Goal: Task Accomplishment & Management: Complete application form

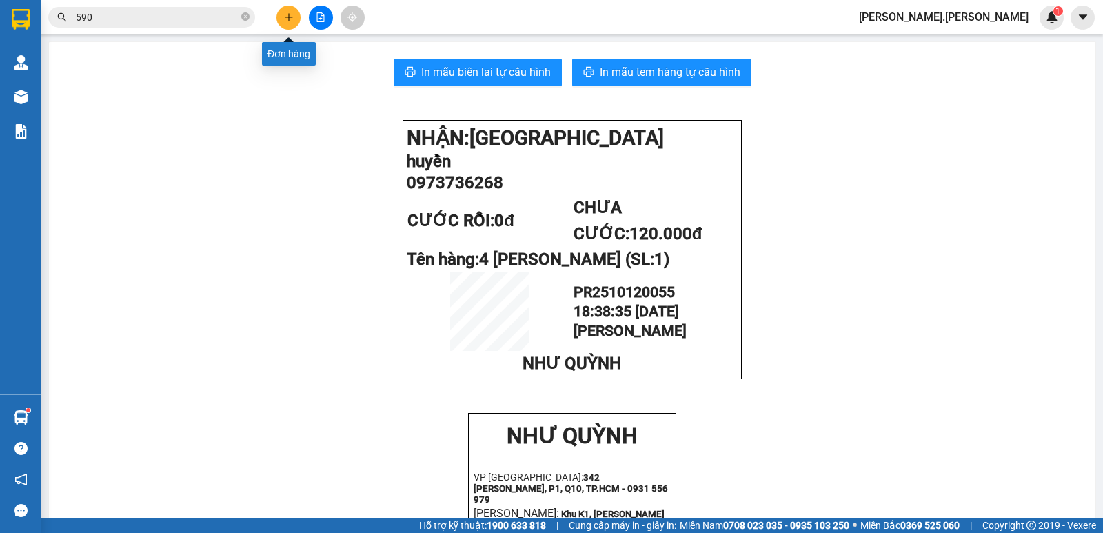
click at [288, 19] on icon "plus" at bounding box center [289, 17] width 10 height 10
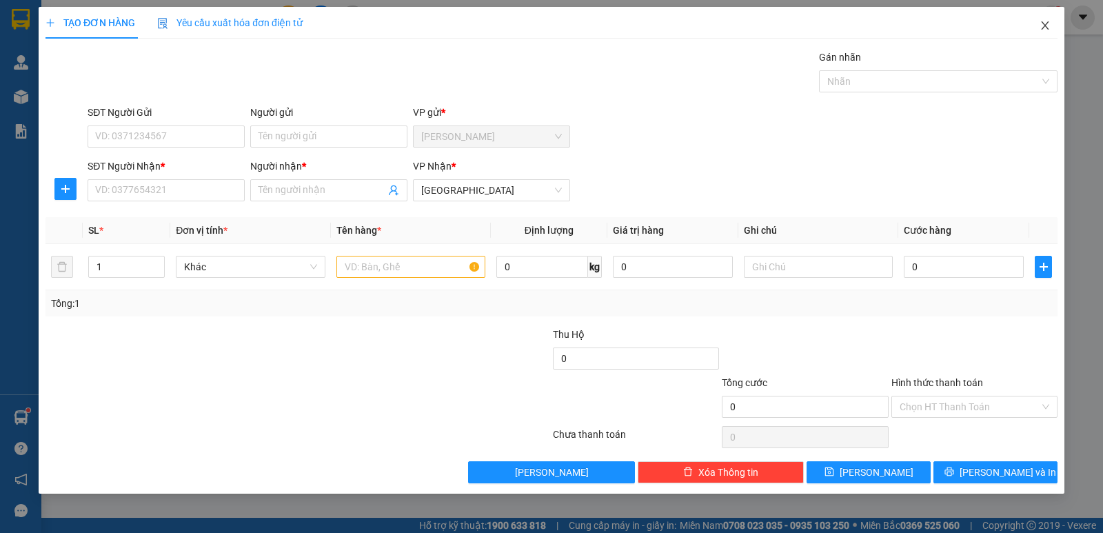
click at [1050, 21] on icon "close" at bounding box center [1045, 25] width 11 height 11
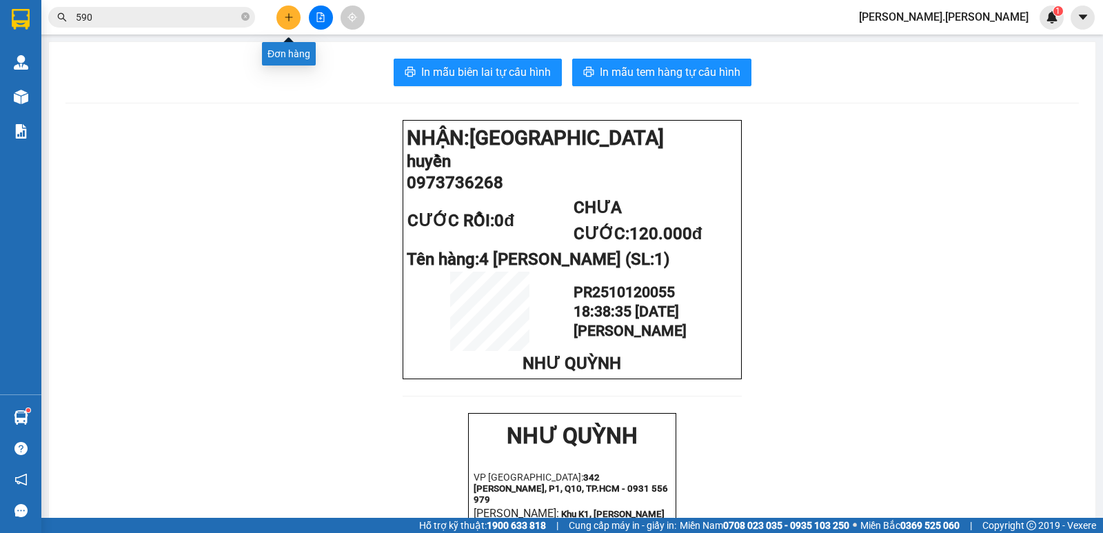
click at [289, 19] on icon "plus" at bounding box center [288, 17] width 1 height 8
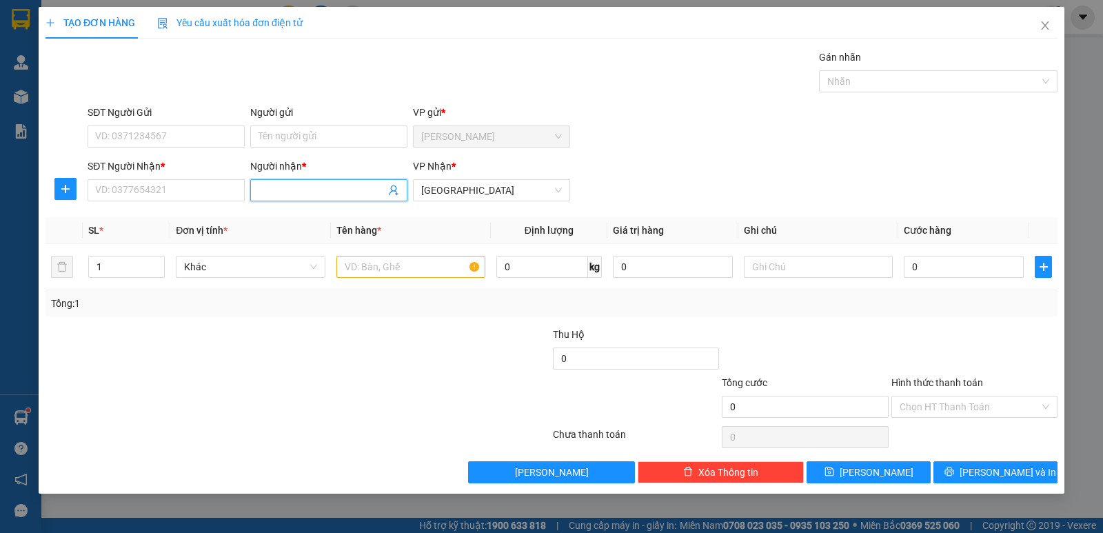
click at [329, 187] on input "Người nhận *" at bounding box center [322, 190] width 127 height 15
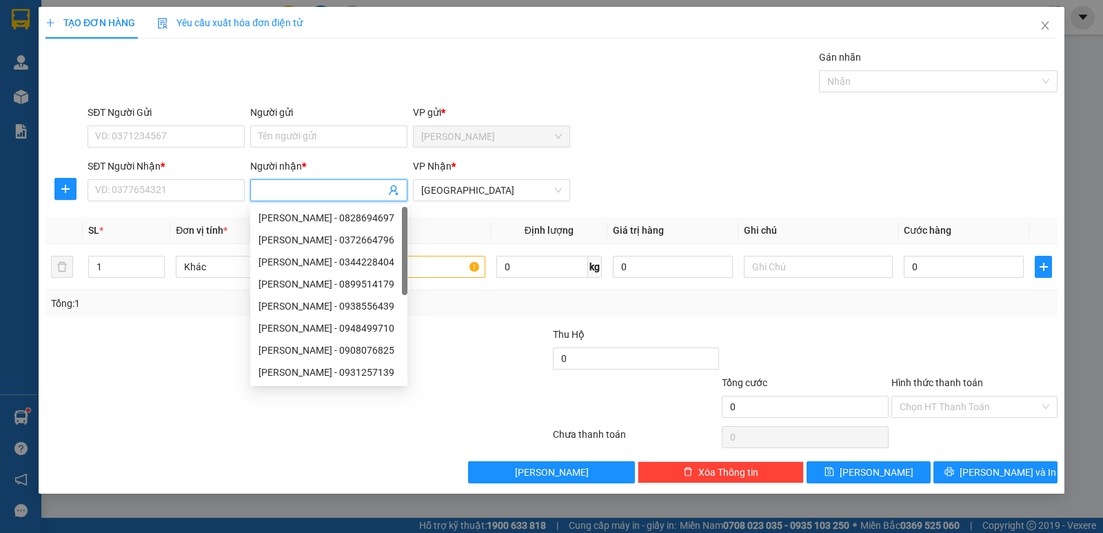
click at [329, 187] on input "Người nhận *" at bounding box center [322, 190] width 127 height 15
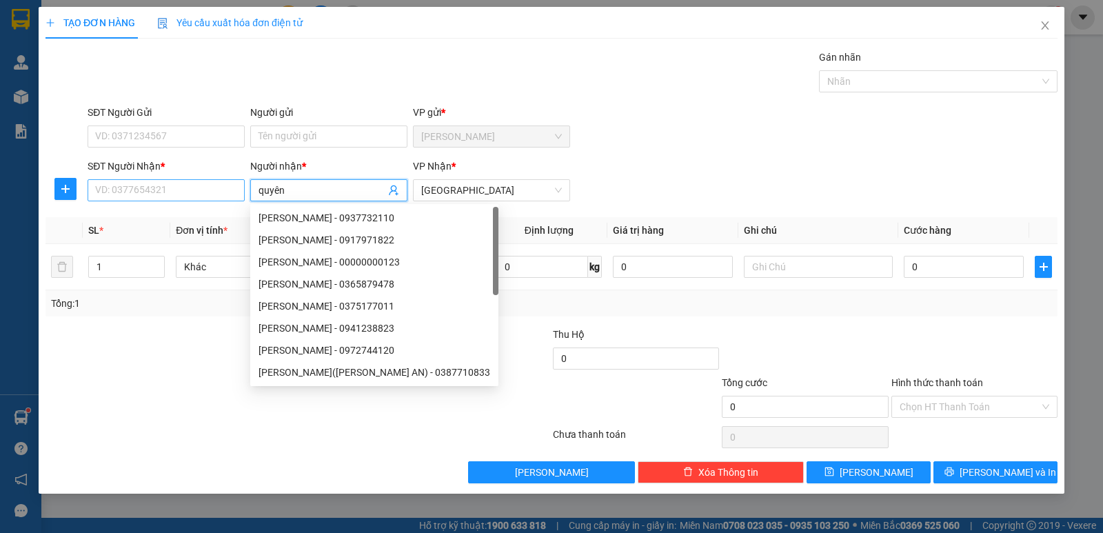
type input "quyên"
click at [181, 193] on input "SĐT Người Nhận *" at bounding box center [166, 190] width 157 height 22
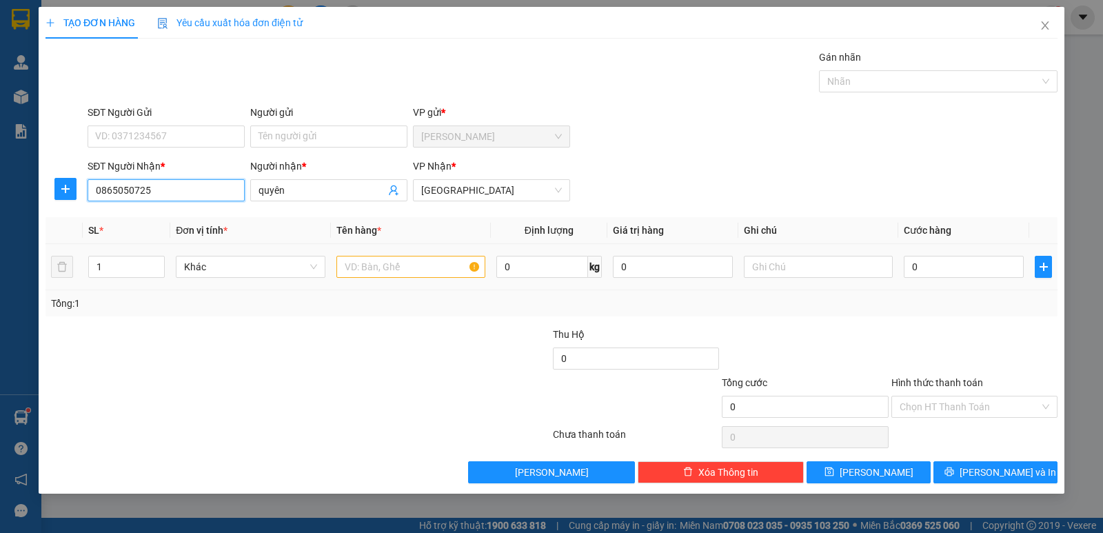
type input "0865050725"
click at [396, 274] on input "text" at bounding box center [411, 267] width 149 height 22
type input "1 thùng"
click at [980, 266] on input "0" at bounding box center [964, 267] width 120 height 22
type input "3"
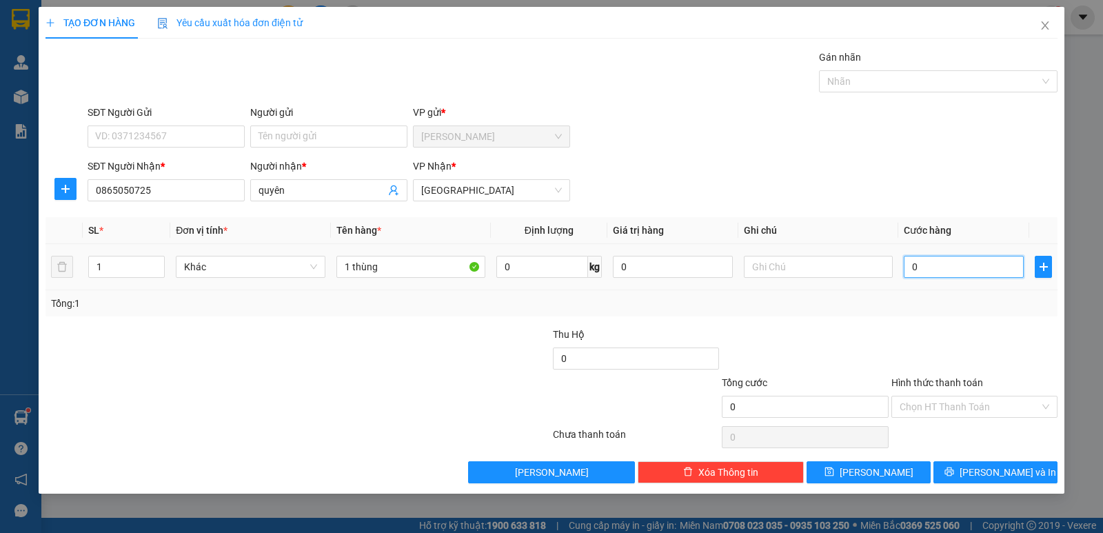
type input "3"
type input "30"
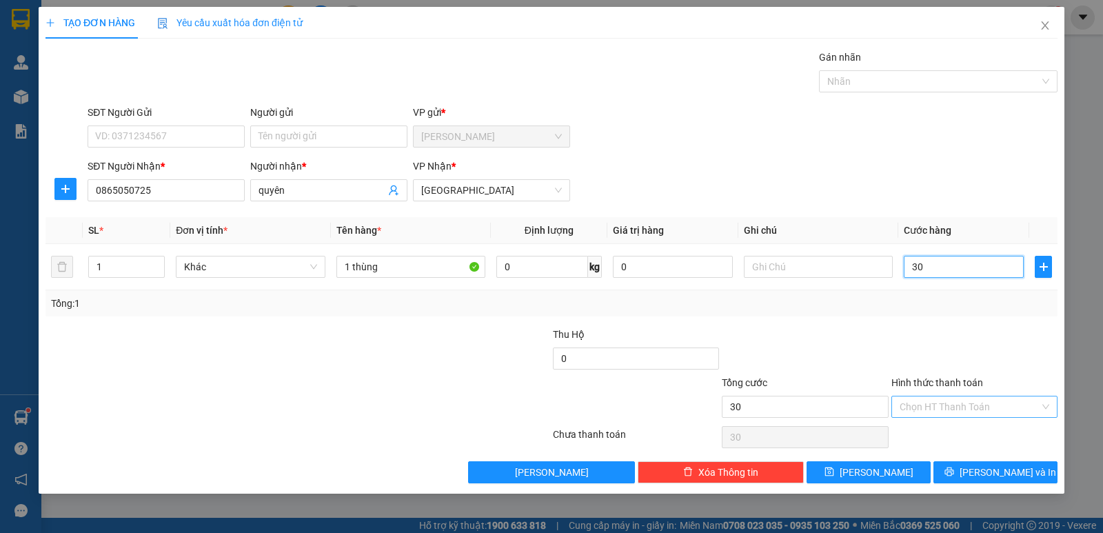
click at [961, 396] on div "Chọn HT Thanh Toán" at bounding box center [975, 407] width 166 height 22
type input "30.000"
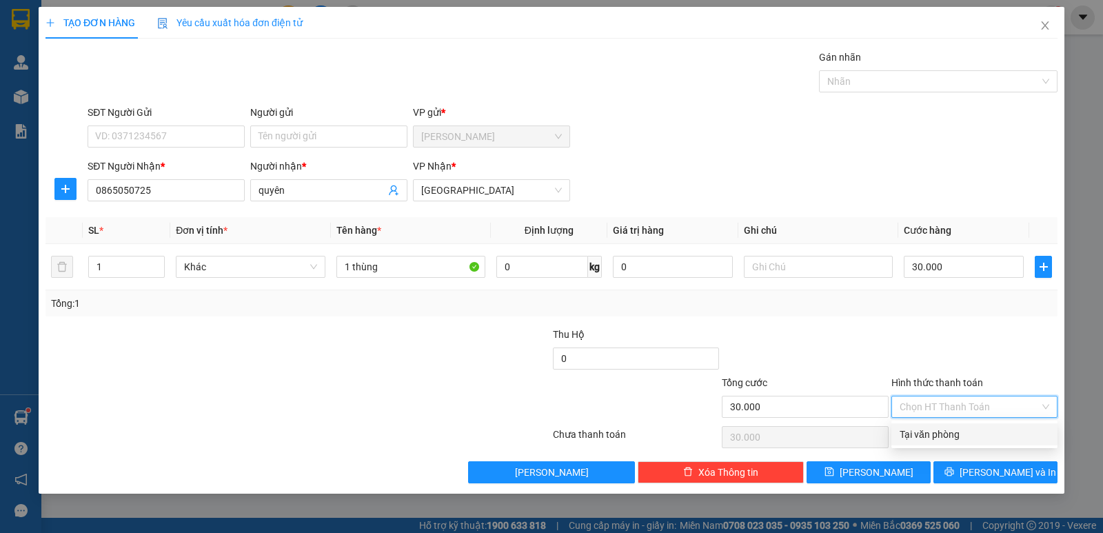
click at [954, 431] on div "Tại văn phòng" at bounding box center [975, 434] width 150 height 15
type input "0"
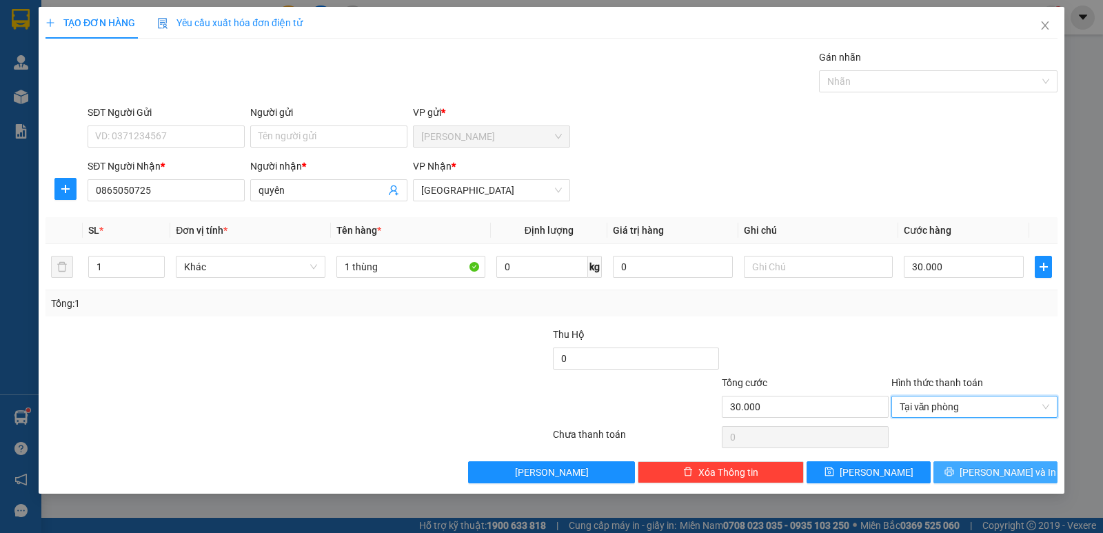
click at [992, 481] on button "[PERSON_NAME] và In" at bounding box center [996, 472] width 124 height 22
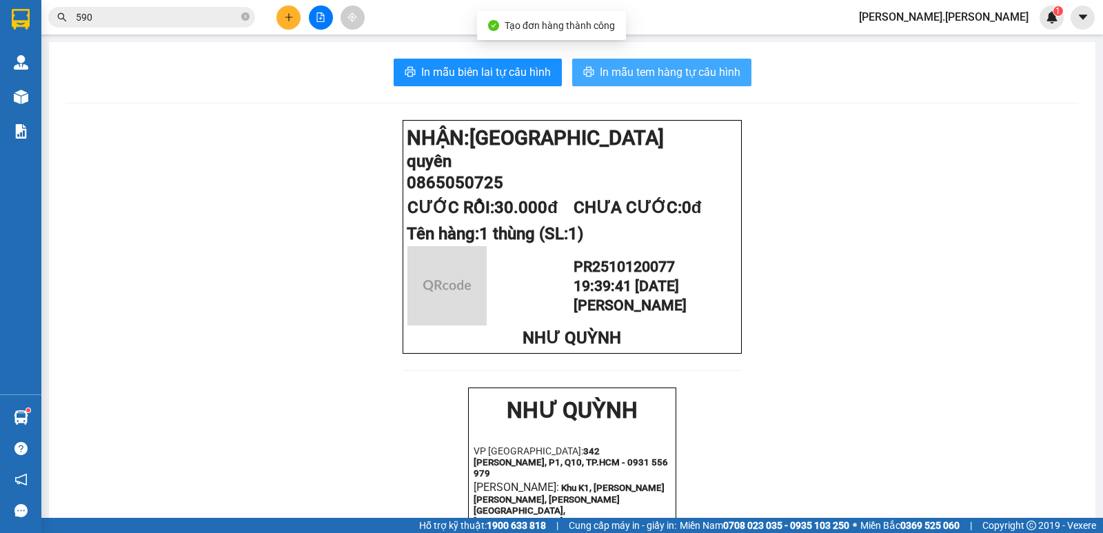
click at [610, 82] on button "In mẫu tem hàng tự cấu hình" at bounding box center [661, 73] width 179 height 28
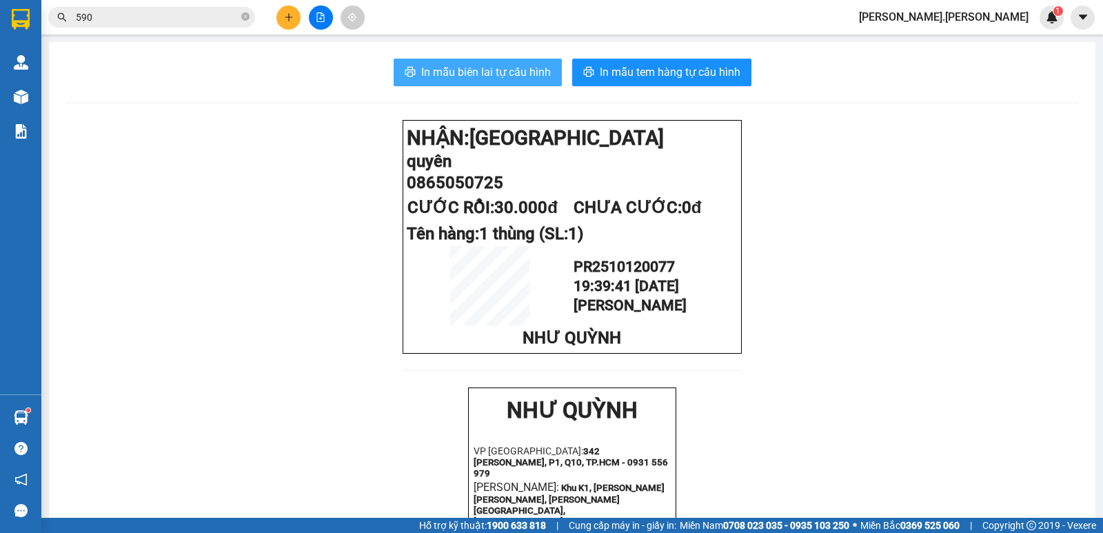
click at [486, 66] on span "In mẫu biên lai tự cấu hình" at bounding box center [486, 71] width 130 height 17
click at [288, 21] on icon "plus" at bounding box center [289, 17] width 10 height 10
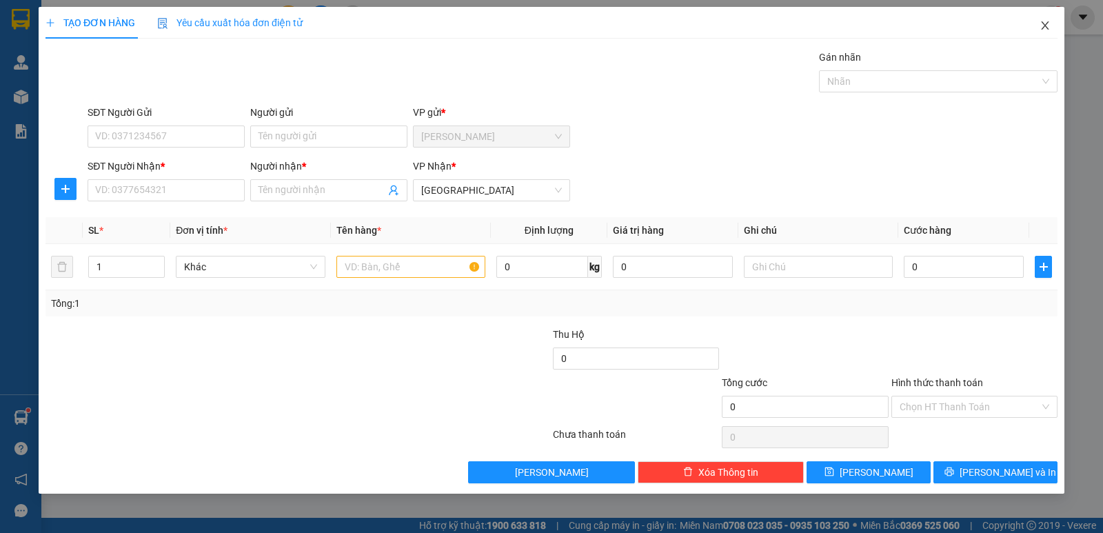
click at [1049, 25] on icon "close" at bounding box center [1045, 25] width 11 height 11
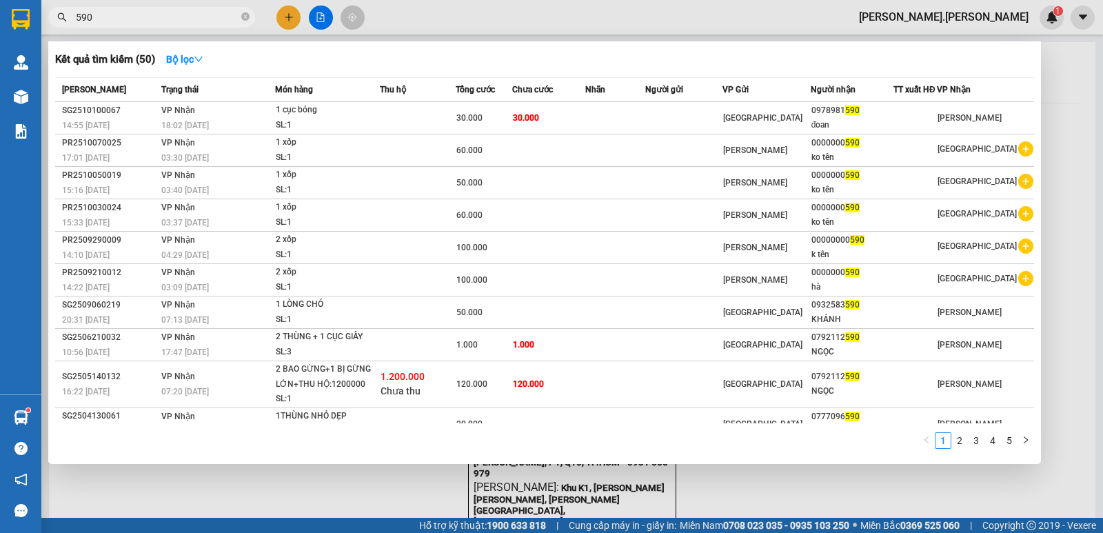
click at [111, 14] on input "590" at bounding box center [157, 17] width 163 height 15
drag, startPoint x: 103, startPoint y: 15, endPoint x: 50, endPoint y: 28, distance: 54.0
click at [50, 28] on div "Kết quả [PERSON_NAME] ( 50 ) Bộ lọc Mã ĐH Trạng thái Món hàng Thu hộ Tổng [PERS…" at bounding box center [134, 18] width 269 height 24
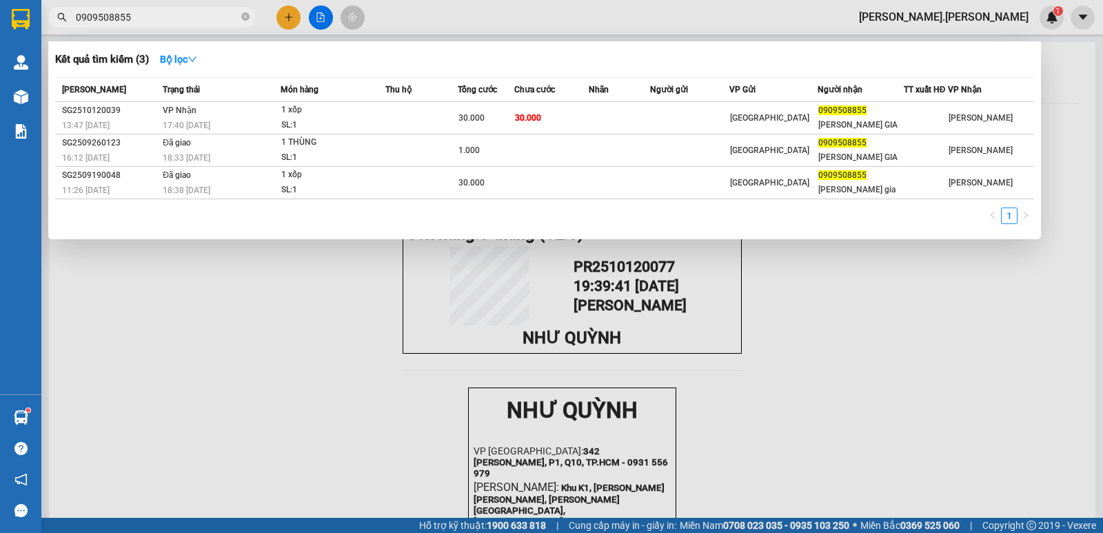
type input "0909508855"
click at [263, 319] on div at bounding box center [551, 266] width 1103 height 533
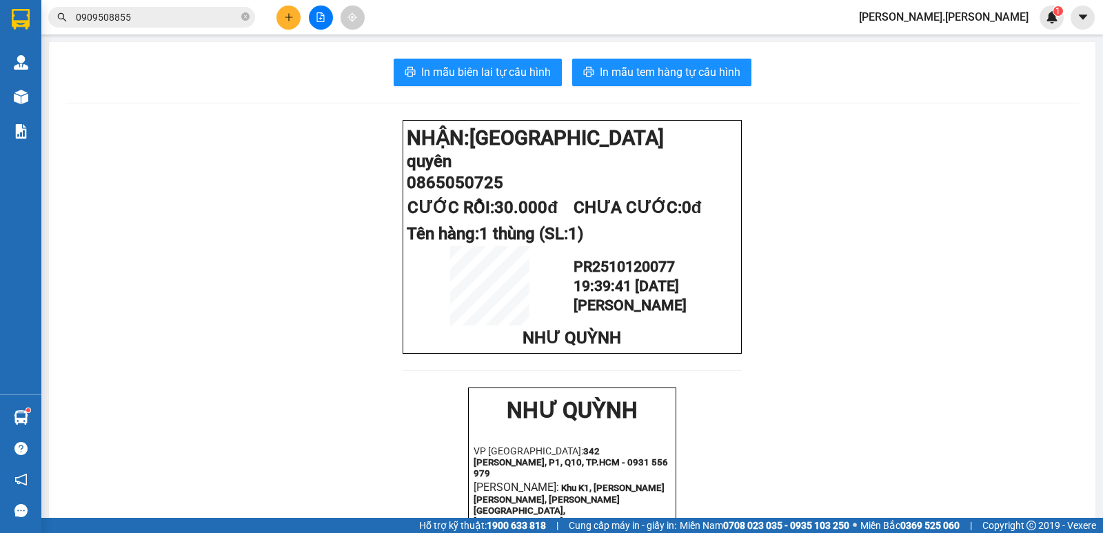
click at [293, 28] on button at bounding box center [289, 18] width 24 height 24
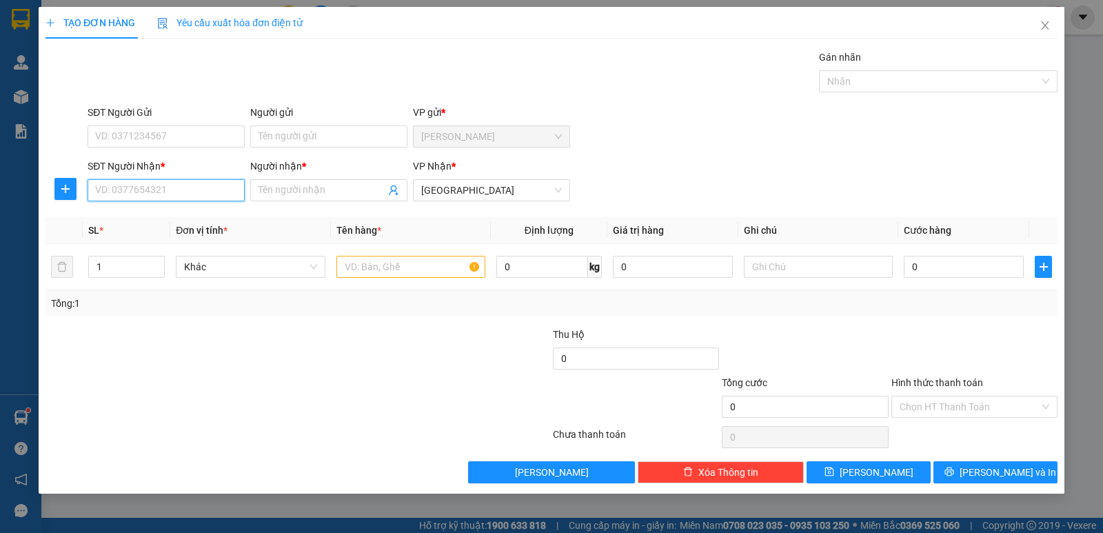
click at [183, 193] on input "SĐT Người Nhận *" at bounding box center [166, 190] width 157 height 22
type input "0355556677"
click at [172, 212] on div "0355556677 - [PERSON_NAME]" at bounding box center [166, 217] width 141 height 15
type input "cường"
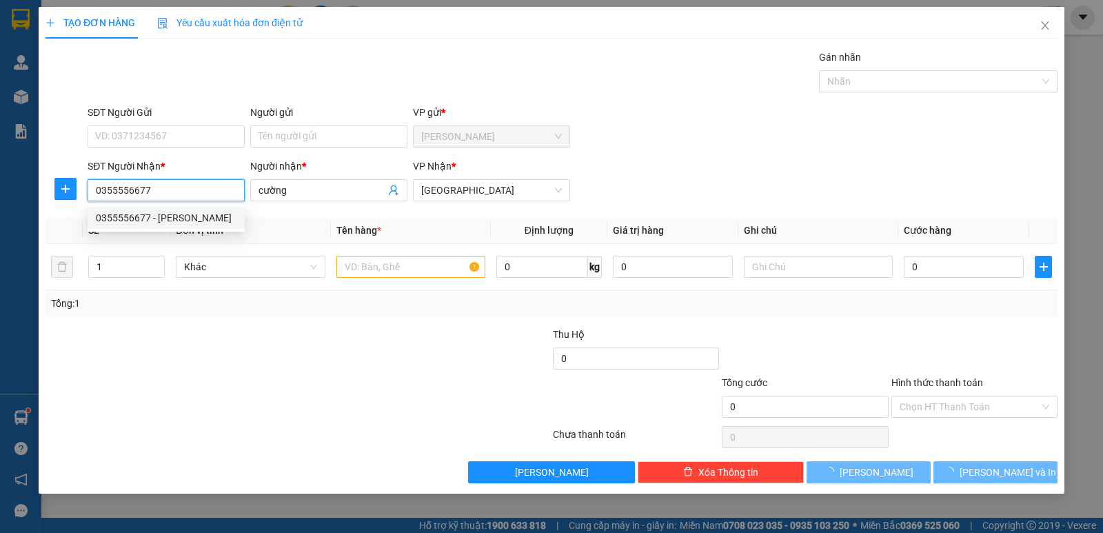
type input "20.000"
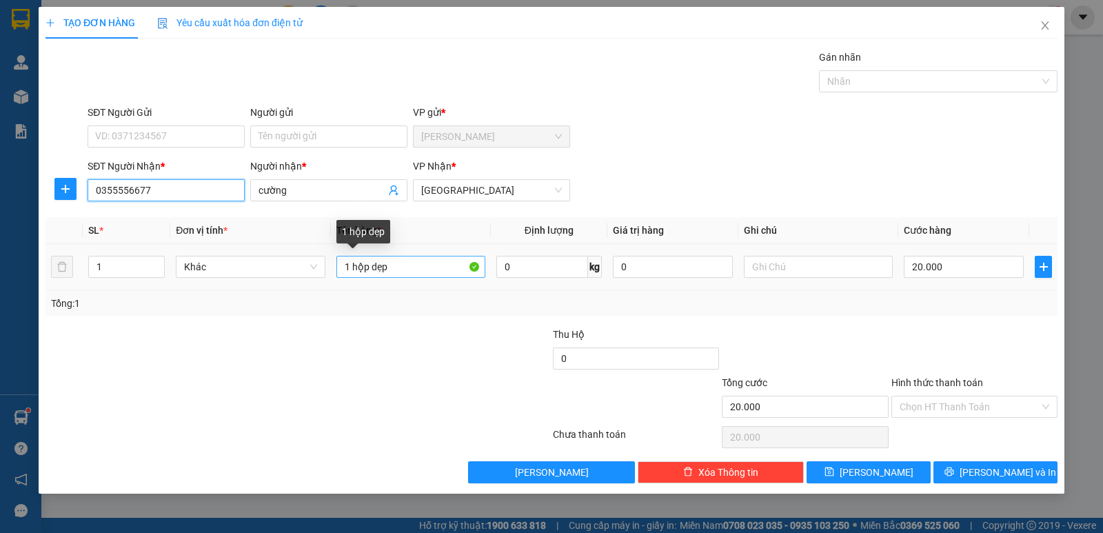
type input "0355556677"
drag, startPoint x: 372, startPoint y: 272, endPoint x: 408, endPoint y: 272, distance: 35.9
click at [408, 272] on input "1 hộp dẹp" at bounding box center [411, 267] width 149 height 22
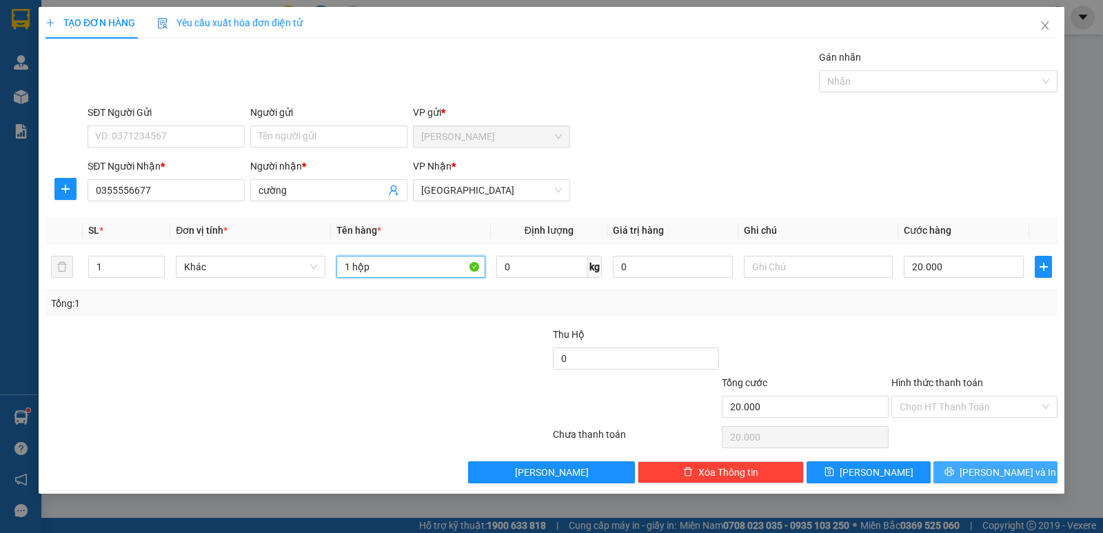
type input "1 hộp"
click at [954, 472] on icon "printer" at bounding box center [950, 472] width 10 height 10
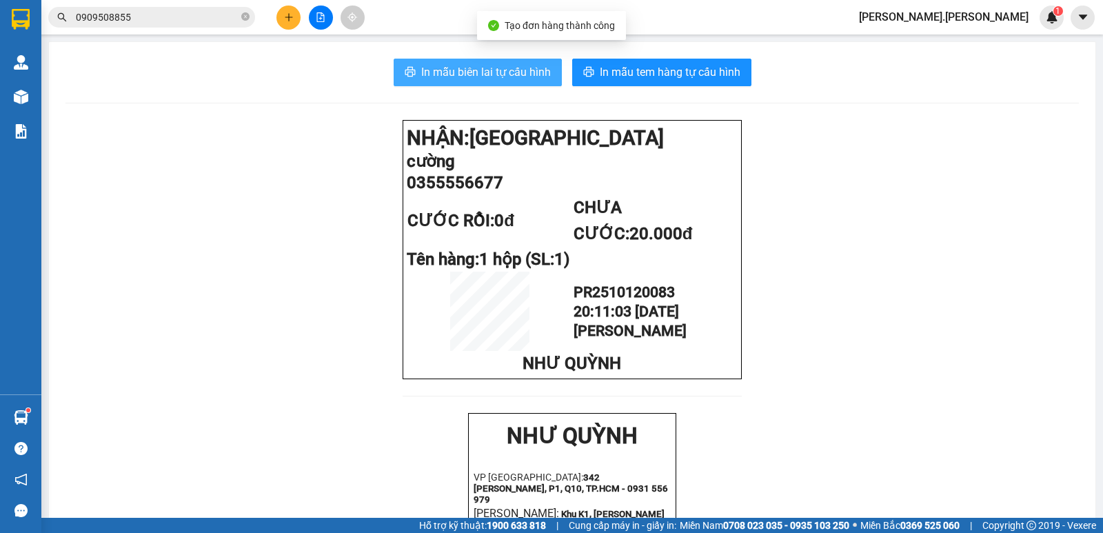
click at [507, 72] on span "In mẫu biên lai tự cấu hình" at bounding box center [486, 71] width 130 height 17
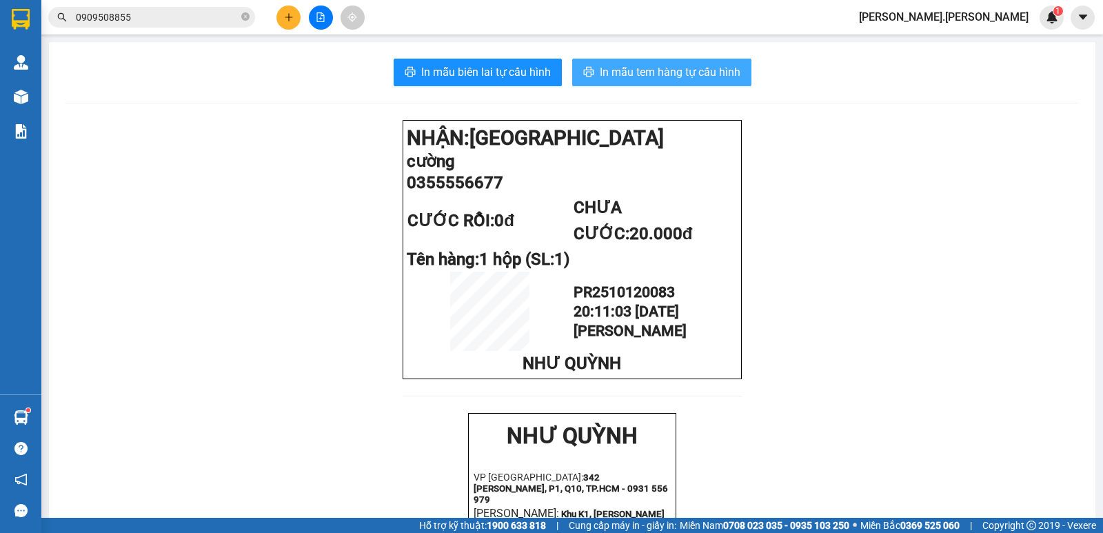
click at [621, 72] on span "In mẫu tem hàng tự cấu hình" at bounding box center [670, 71] width 141 height 17
